Goal: Check status: Check status

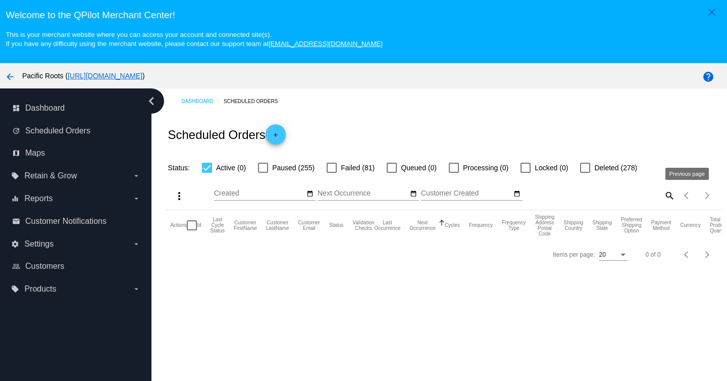
click at [669, 196] on mat-icon "search" at bounding box center [669, 195] width 12 height 16
click at [582, 196] on input "Search" at bounding box center [606, 193] width 138 height 8
type input "[PERSON_NAME]"
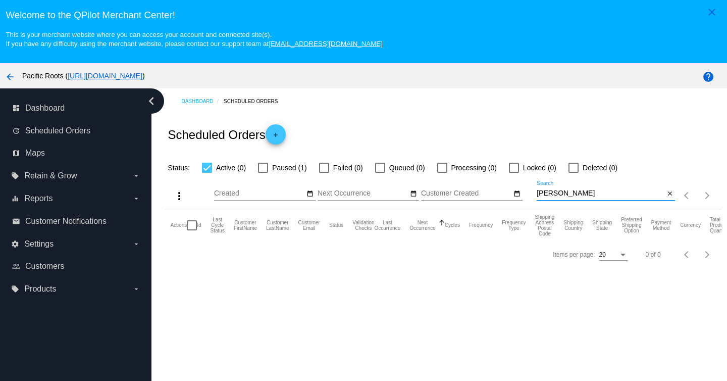
click at [263, 167] on div at bounding box center [263, 168] width 10 height 10
click at [263, 173] on input "Paused (1)" at bounding box center [263, 173] width 1 height 1
checkbox input "true"
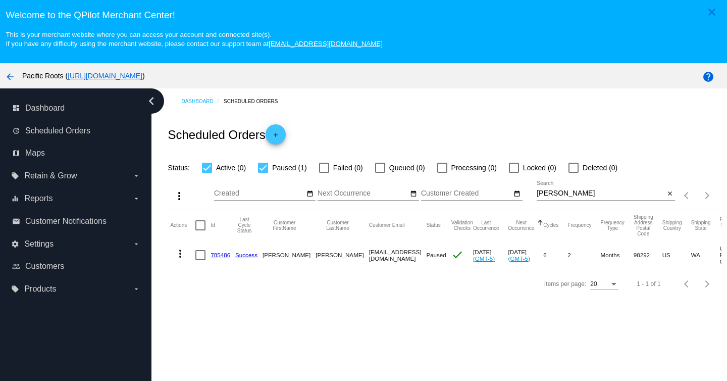
click at [219, 257] on link "785486" at bounding box center [221, 254] width 20 height 7
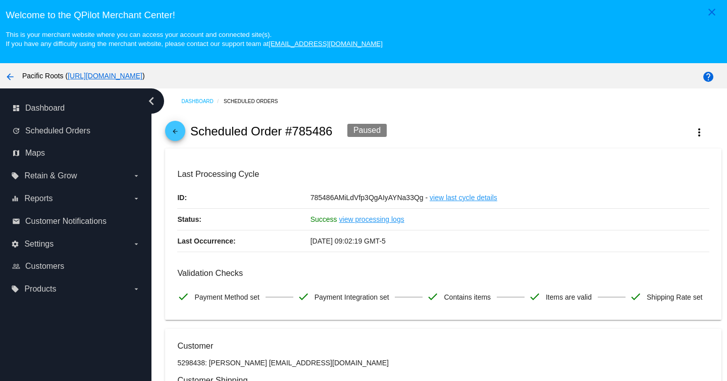
click at [384, 223] on link "view processing logs" at bounding box center [371, 219] width 65 height 21
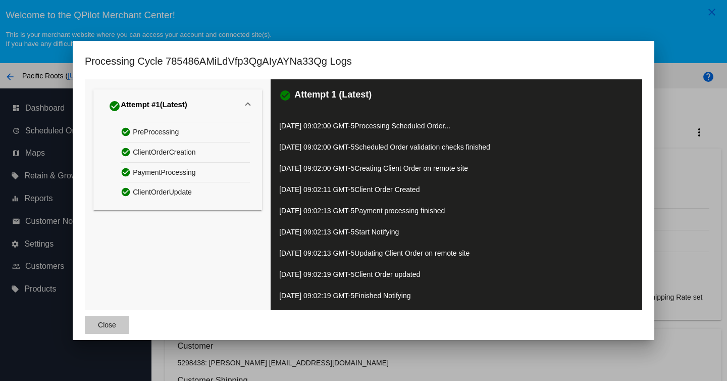
click at [102, 323] on span "Close" at bounding box center [107, 325] width 18 height 8
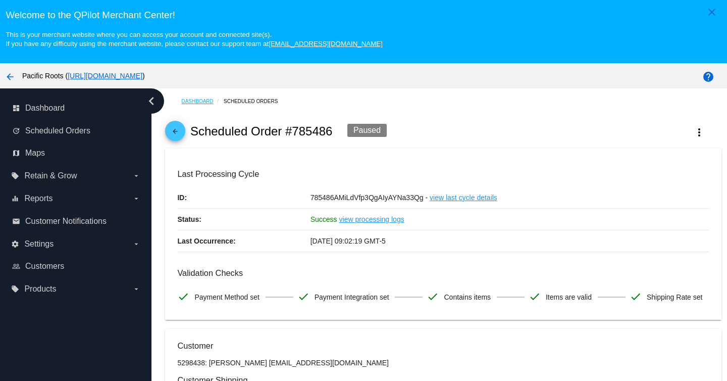
click at [199, 102] on link "Dashboard" at bounding box center [202, 101] width 42 height 16
